Goal: Navigation & Orientation: Find specific page/section

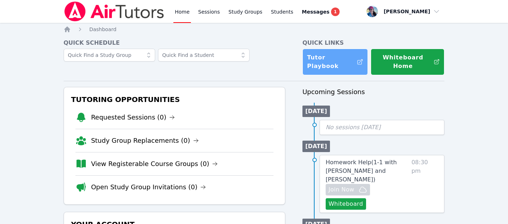
click at [342, 54] on link "Tutor Playbook" at bounding box center [334, 62] width 65 height 26
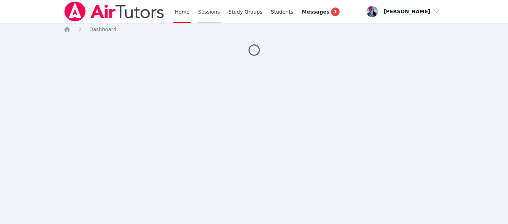
click at [203, 11] on link "Sessions" at bounding box center [208, 11] width 25 height 23
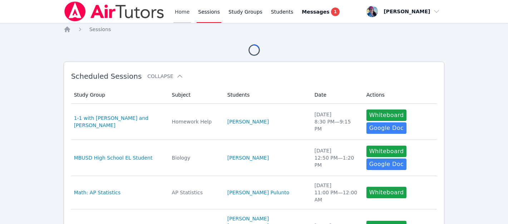
click at [176, 16] on link "Home" at bounding box center [182, 11] width 18 height 23
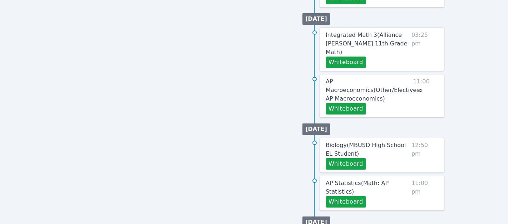
scroll to position [450, 0]
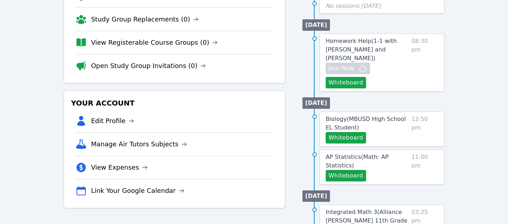
scroll to position [252, 0]
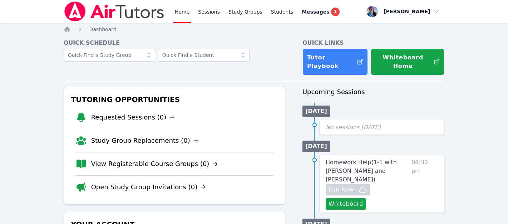
scroll to position [303, 0]
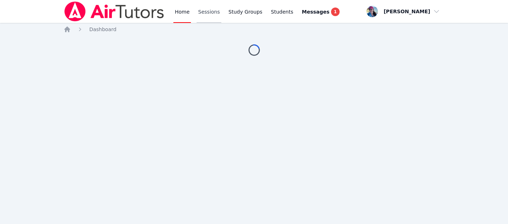
click at [201, 9] on link "Sessions" at bounding box center [208, 11] width 25 height 23
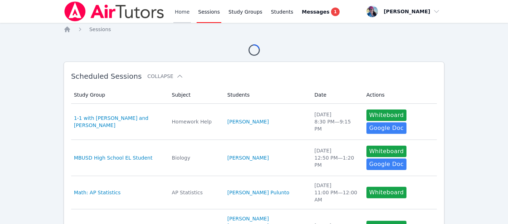
click at [184, 12] on link "Home" at bounding box center [182, 11] width 18 height 23
